Goal: Task Accomplishment & Management: Manage account settings

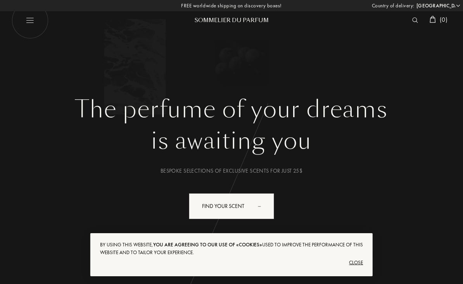
select select "US"
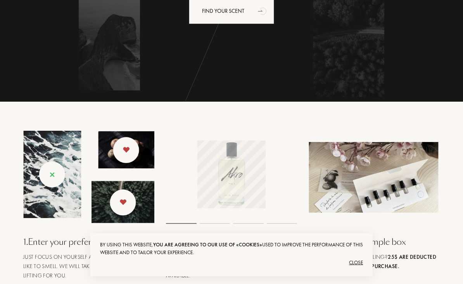
scroll to position [197, 0]
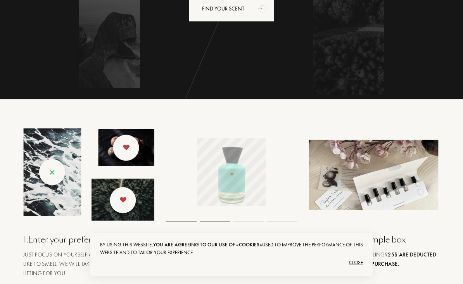
click at [358, 269] on div "Close" at bounding box center [231, 262] width 263 height 12
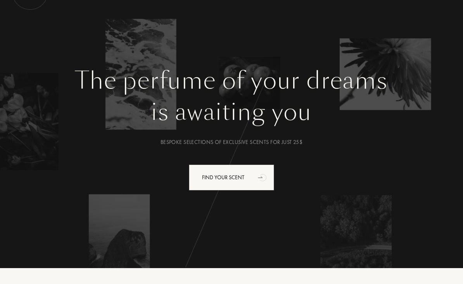
scroll to position [0, 0]
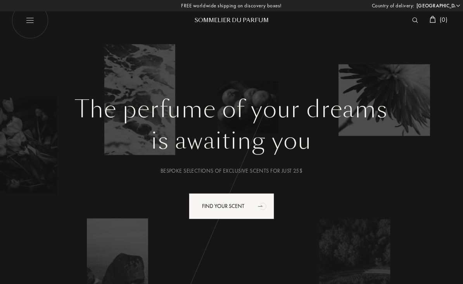
click at [29, 24] on img at bounding box center [30, 20] width 37 height 37
select select "US"
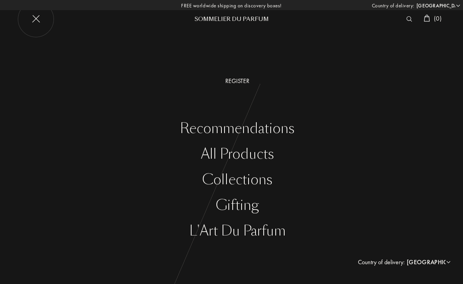
click at [38, 24] on img at bounding box center [35, 19] width 37 height 37
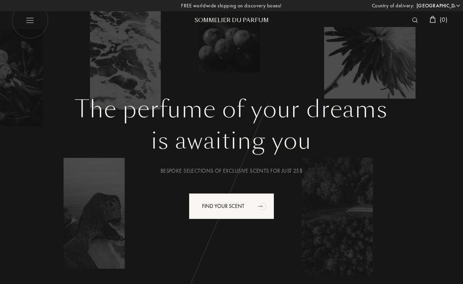
click at [460, 8] on select "[GEOGRAPHIC_DATA] [GEOGRAPHIC_DATA] [GEOGRAPHIC_DATA] [GEOGRAPHIC_DATA] [GEOGRA…" at bounding box center [438, 6] width 47 height 8
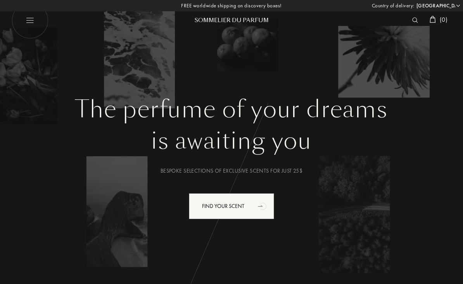
click at [28, 23] on img at bounding box center [30, 20] width 37 height 37
select select "US"
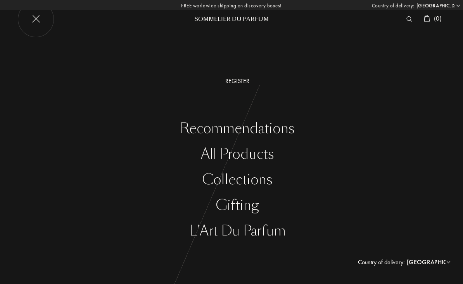
click at [245, 82] on div "Register" at bounding box center [237, 80] width 451 height 9
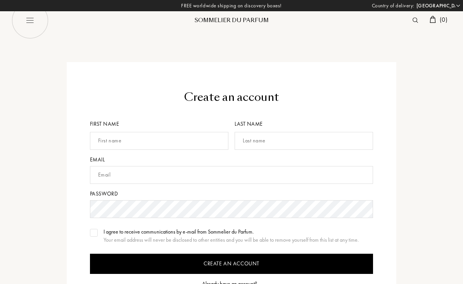
select select "US"
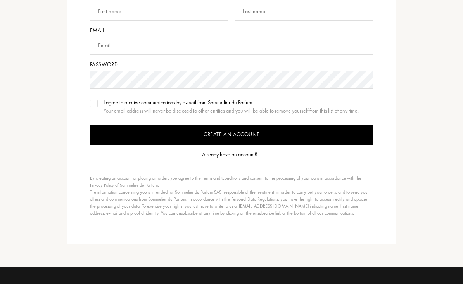
scroll to position [129, 0]
click at [232, 154] on div "Already have an account?" at bounding box center [229, 154] width 55 height 8
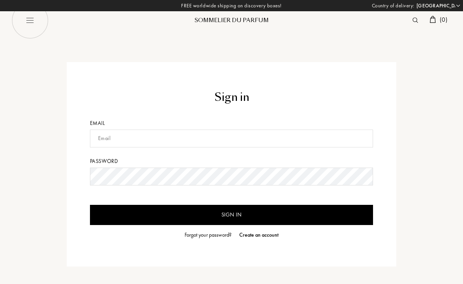
select select "US"
click at [100, 139] on input "text" at bounding box center [231, 139] width 283 height 18
type input "R"
type input "renee@workingarts.com"
click at [216, 213] on input "Sign in" at bounding box center [231, 215] width 283 height 20
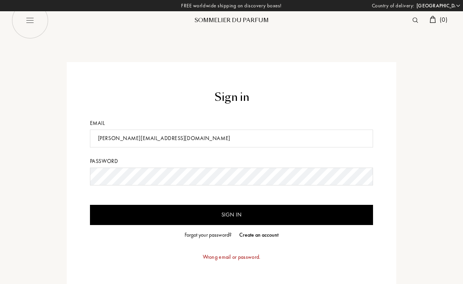
click at [93, 218] on input "Sign in" at bounding box center [231, 215] width 283 height 20
click at [91, 143] on input "renee@workingarts.com" at bounding box center [231, 139] width 283 height 18
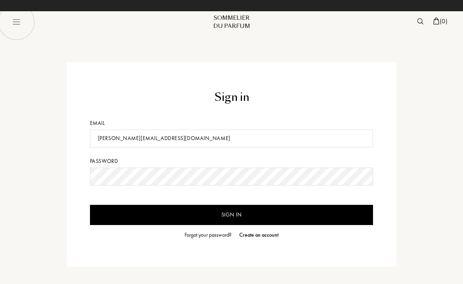
select select "US"
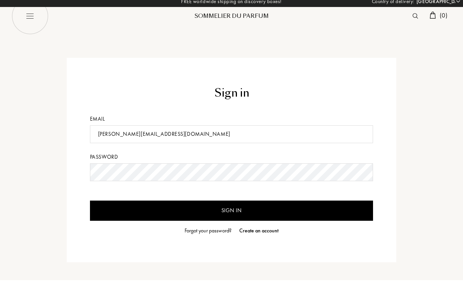
click at [104, 136] on input "renee@workingarts.com" at bounding box center [231, 139] width 283 height 18
click at [102, 138] on input "renee@workingarts.com" at bounding box center [231, 139] width 283 height 18
click at [263, 211] on input "Sign in" at bounding box center [231, 215] width 283 height 20
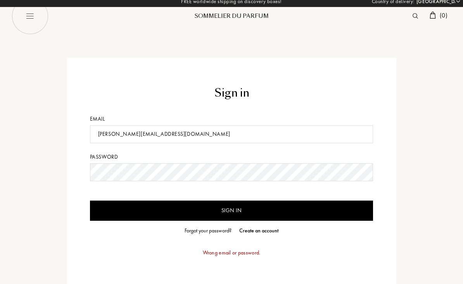
scroll to position [4, 0]
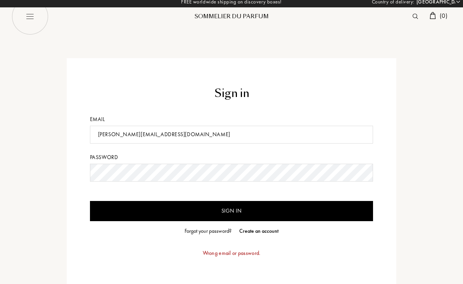
click at [200, 231] on div "Forgot your password?" at bounding box center [208, 231] width 47 height 8
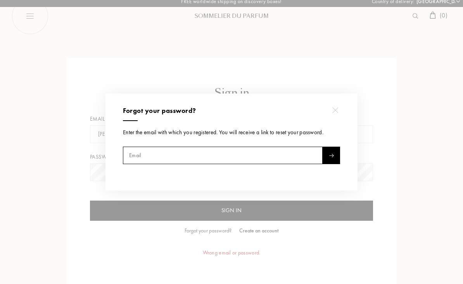
click at [195, 152] on input "text" at bounding box center [223, 155] width 200 height 17
type input "renee@workingarts.com"
click at [334, 151] on div at bounding box center [331, 155] width 17 height 17
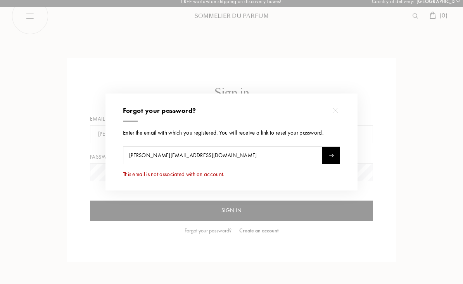
click at [129, 154] on input "renee@workingarts.com" at bounding box center [223, 155] width 200 height 17
type input "renee.p.martin@gmail.com"
click at [330, 154] on img at bounding box center [331, 156] width 5 height 4
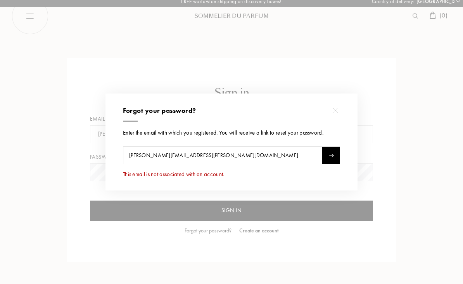
click at [336, 110] on img at bounding box center [335, 110] width 6 height 6
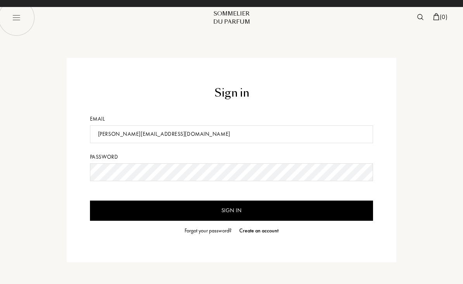
select select "US"
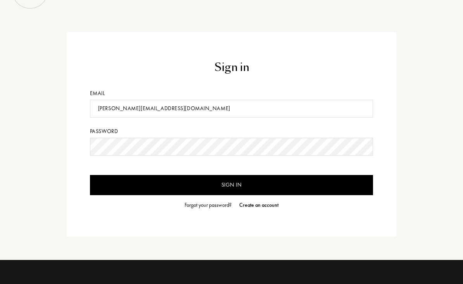
scroll to position [29, 0]
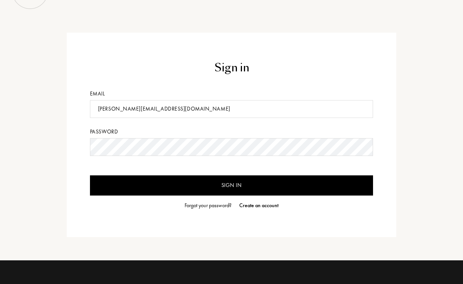
click at [405, 162] on div "Sign in Email renee@workingarts.com Password Sign in Forgot your password? Crea…" at bounding box center [231, 135] width 451 height 204
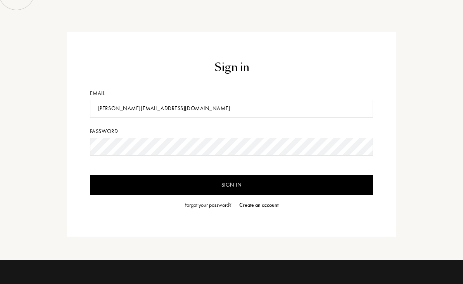
select select "US"
